Goal: Find specific page/section: Find specific page/section

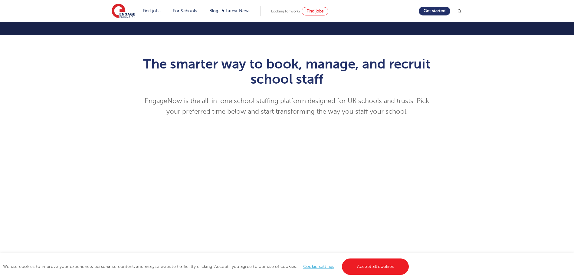
scroll to position [33, 0]
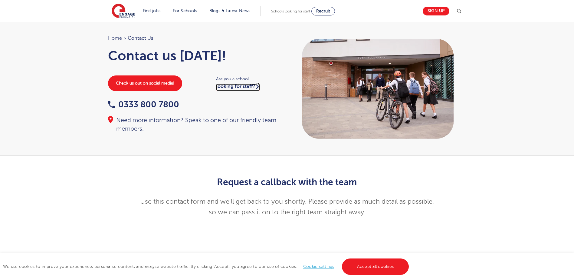
click at [243, 84] on link "looking for staff?" at bounding box center [238, 87] width 44 height 7
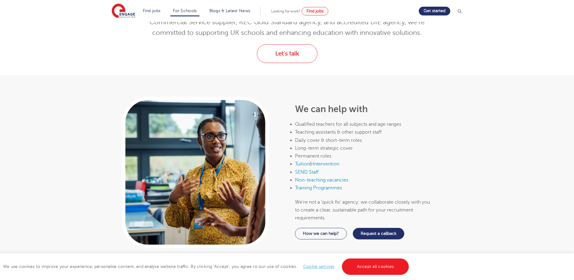
scroll to position [236, 0]
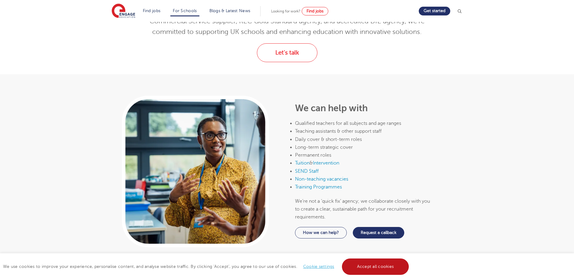
click at [359, 266] on link "Accept all cookies" at bounding box center [375, 266] width 67 height 16
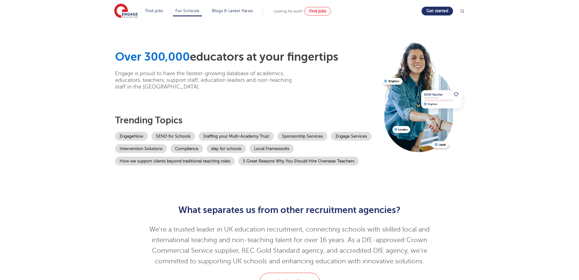
scroll to position [0, 0]
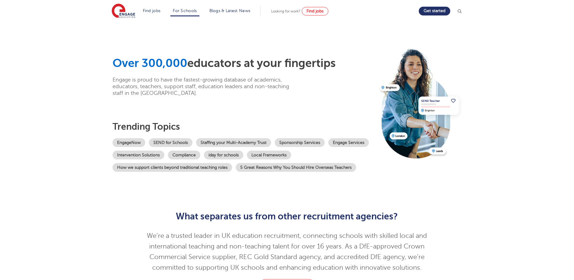
click at [462, 11] on img at bounding box center [460, 11] width 6 height 6
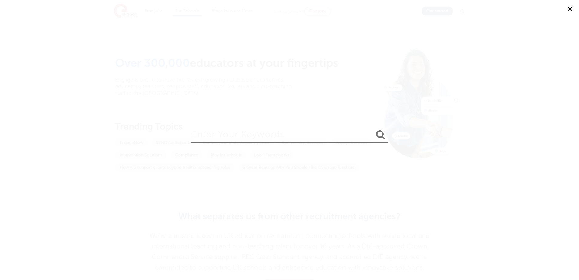
click at [276, 134] on input "search" at bounding box center [289, 133] width 197 height 20
